Goal: Check status

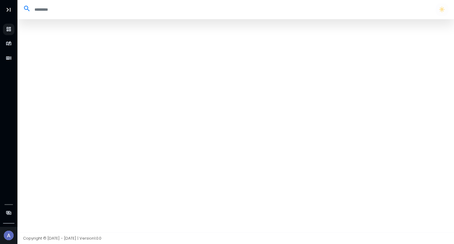
select select "**"
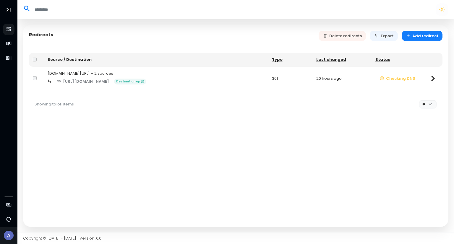
click at [434, 78] on icon at bounding box center [433, 79] width 4 height 6
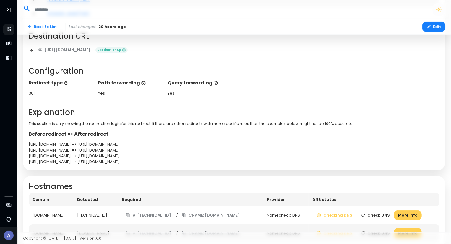
scroll to position [133, 0]
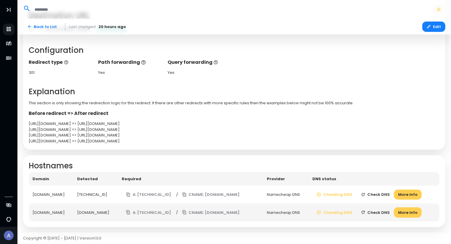
click at [390, 194] on button "Check DNS" at bounding box center [375, 195] width 38 height 10
click at [223, 192] on button "CNAME: [DOMAIN_NAME]" at bounding box center [211, 195] width 66 height 10
click at [394, 192] on button "Check DNS" at bounding box center [375, 195] width 38 height 10
click at [383, 195] on button "Check DNS" at bounding box center [375, 195] width 38 height 10
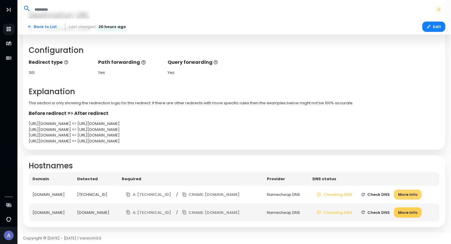
click at [419, 196] on button "More info" at bounding box center [408, 195] width 28 height 10
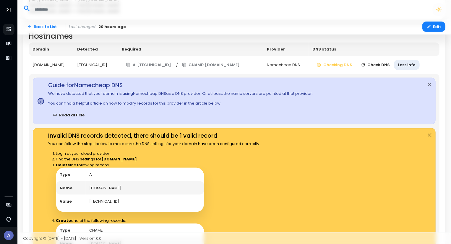
scroll to position [172, 0]
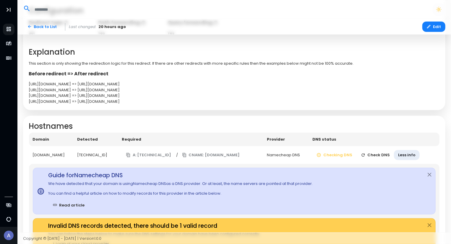
click at [387, 155] on button "Check DNS" at bounding box center [375, 155] width 38 height 10
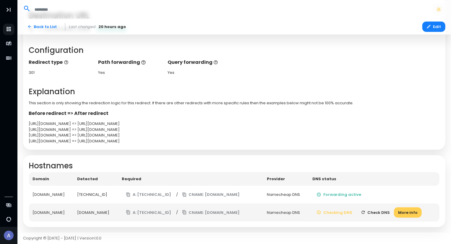
click at [382, 213] on button "Check DNS" at bounding box center [375, 212] width 38 height 10
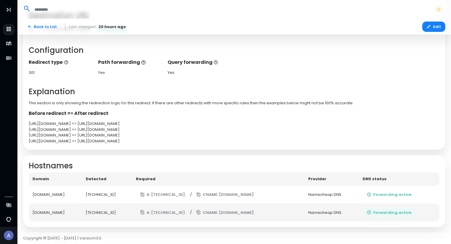
click at [391, 214] on button "Forwarding active" at bounding box center [388, 212] width 53 height 10
